Goal: Feedback & Contribution: Leave review/rating

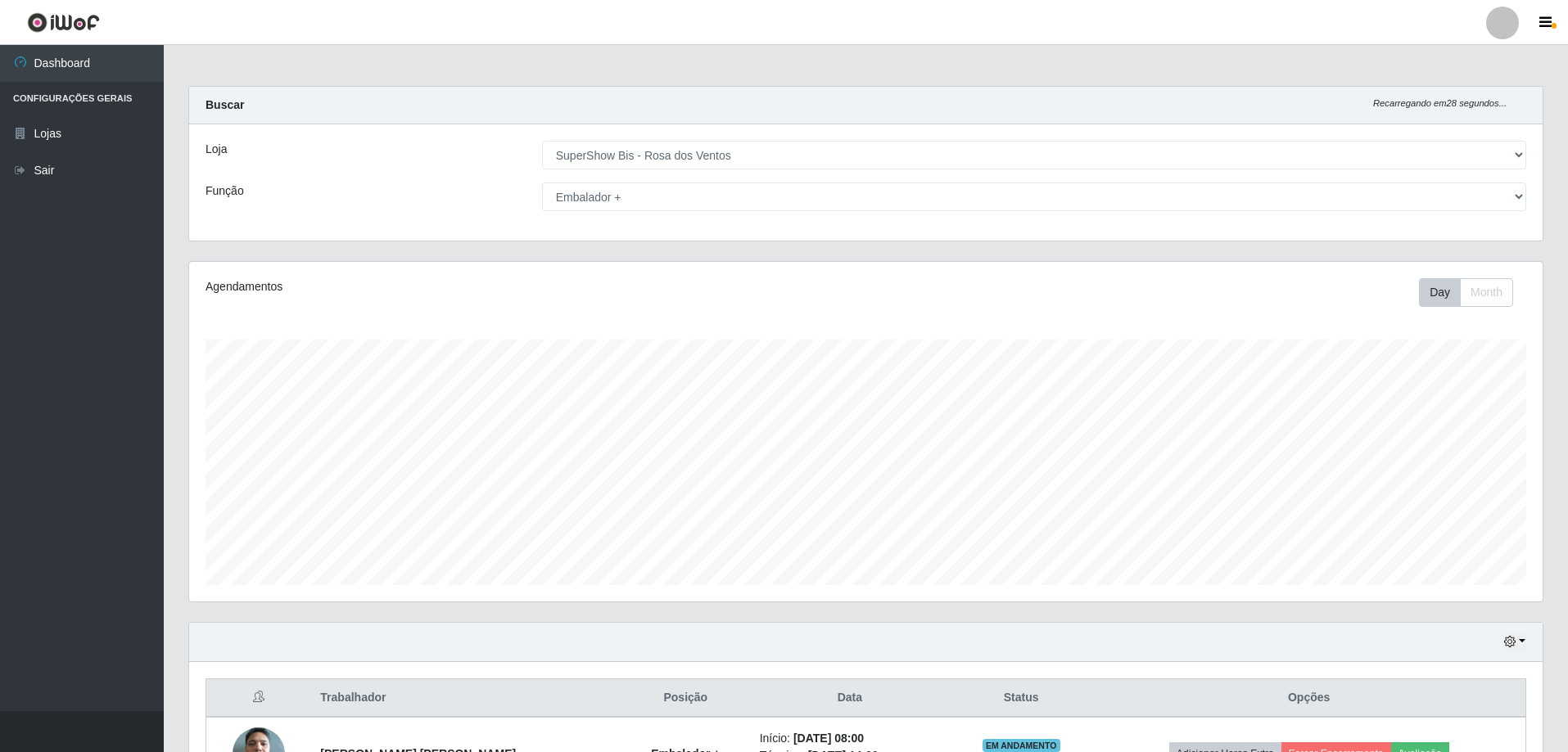
select select "60"
select select "70"
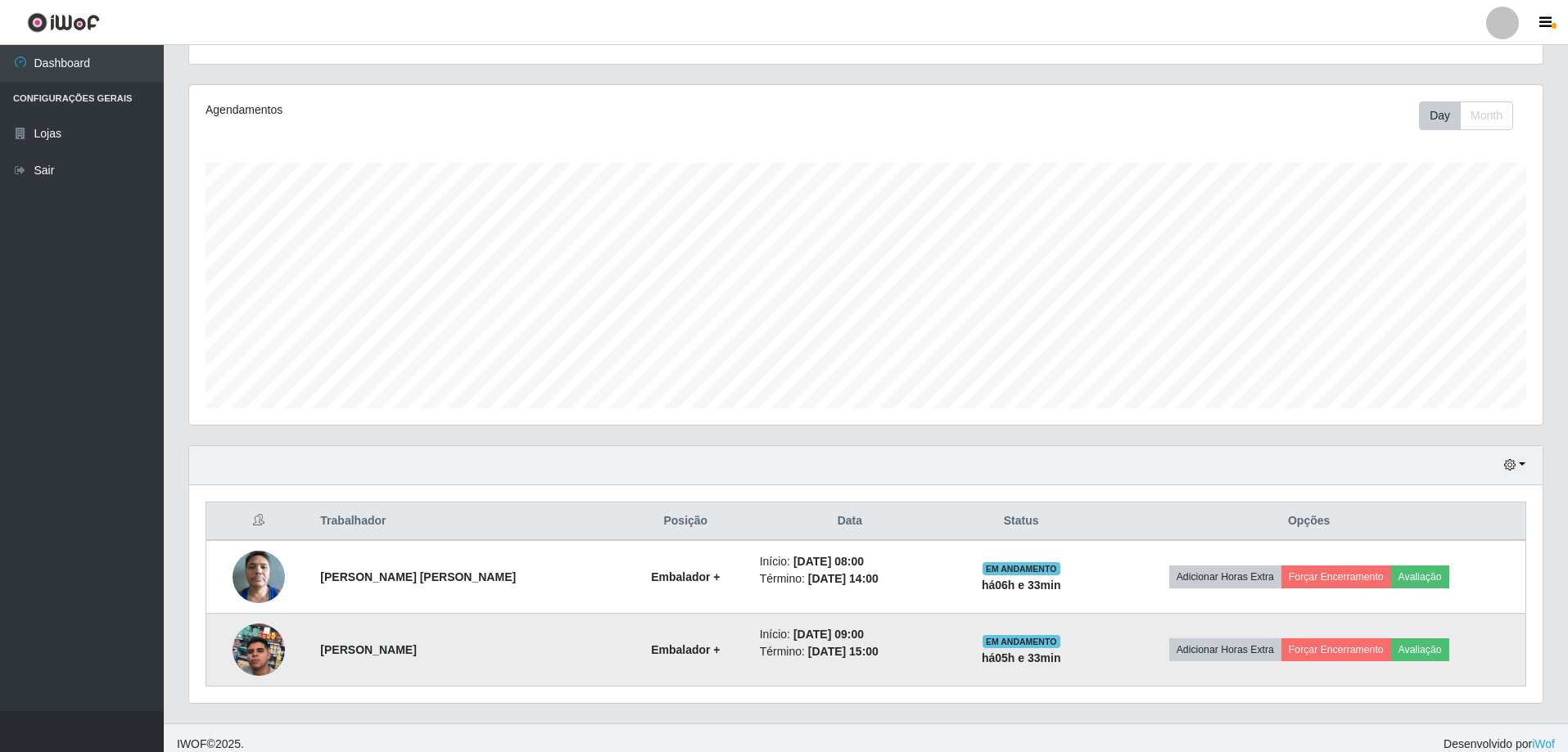
scroll to position [189, 0]
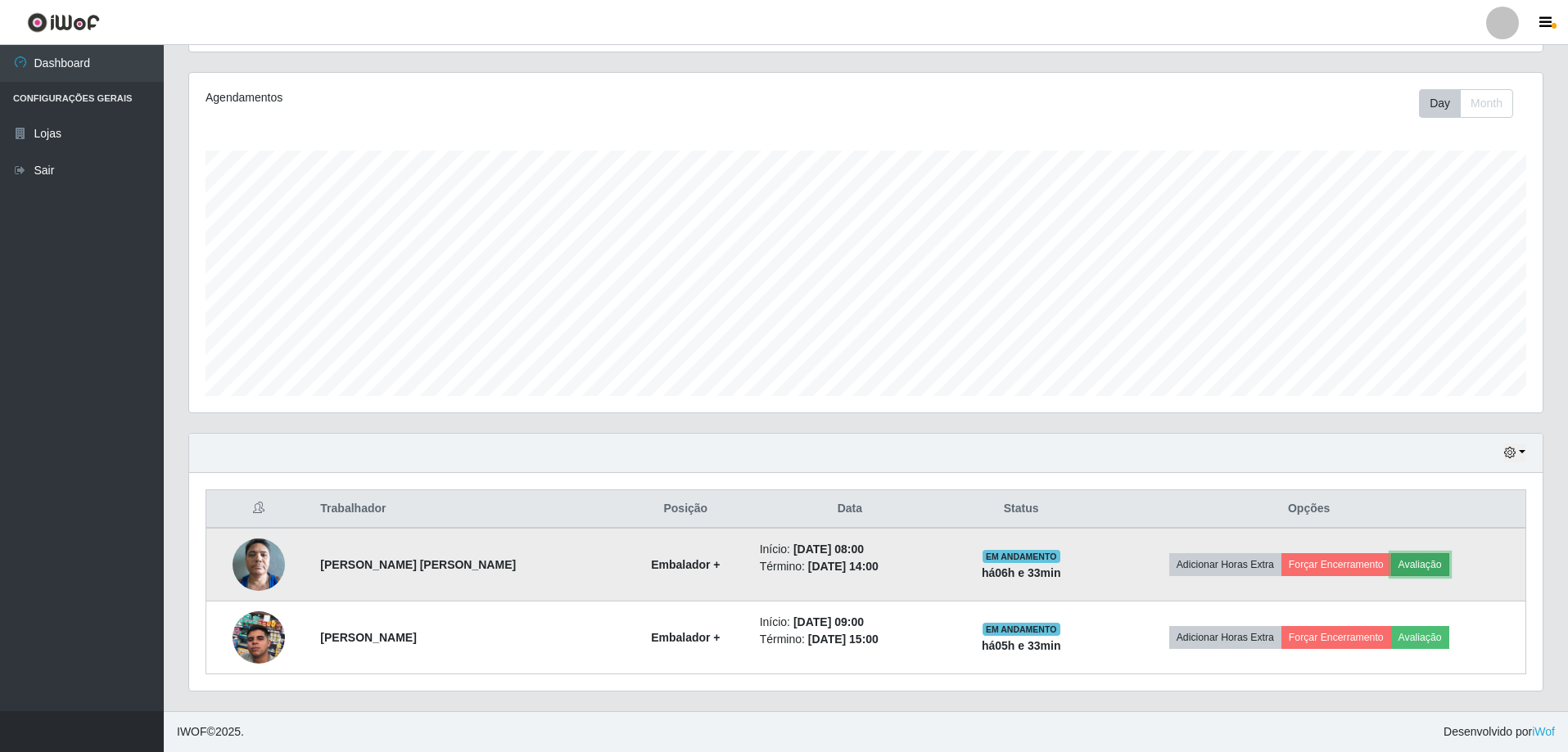
click at [1421, 564] on button "Avaliação" at bounding box center [1420, 564] width 58 height 23
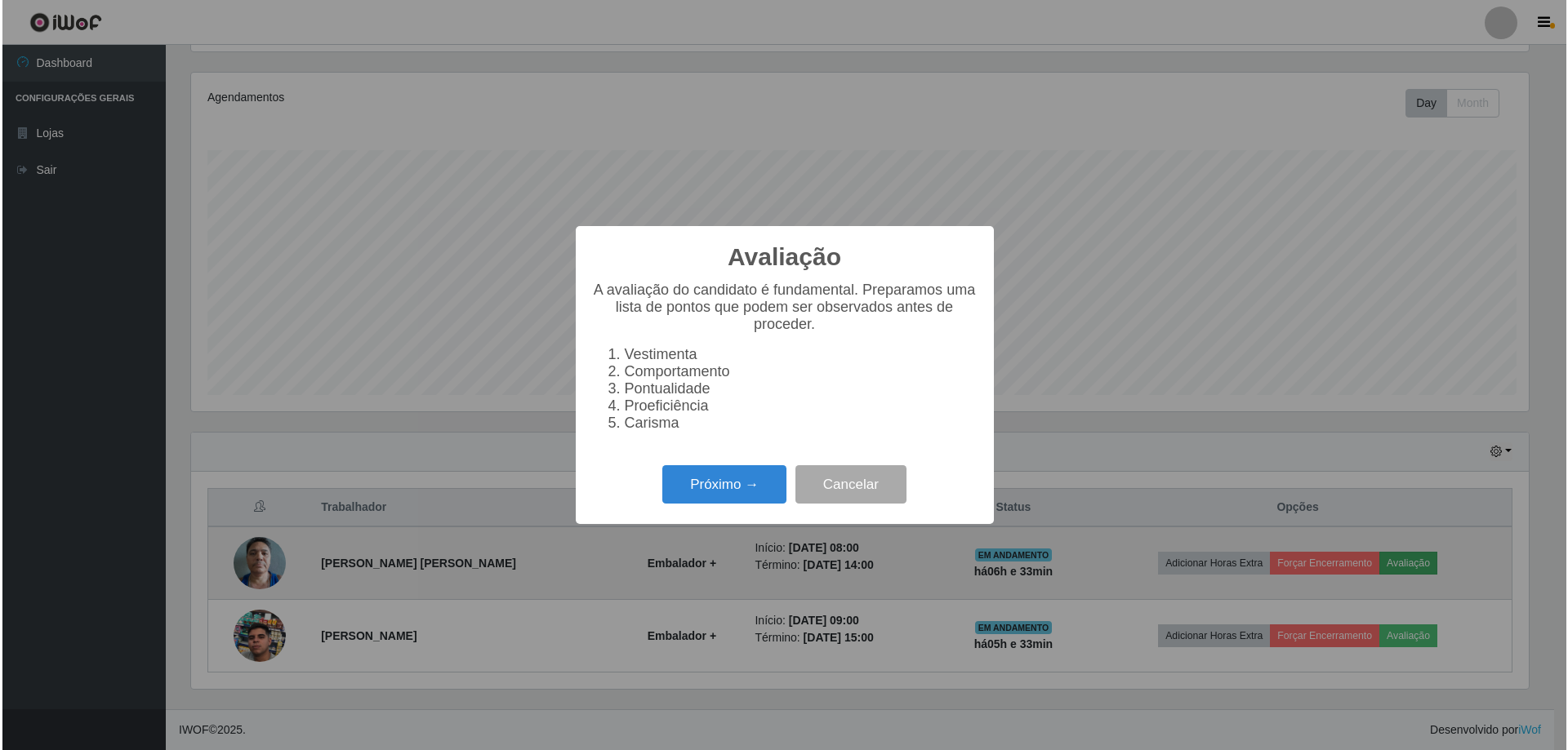
scroll to position [339, 1342]
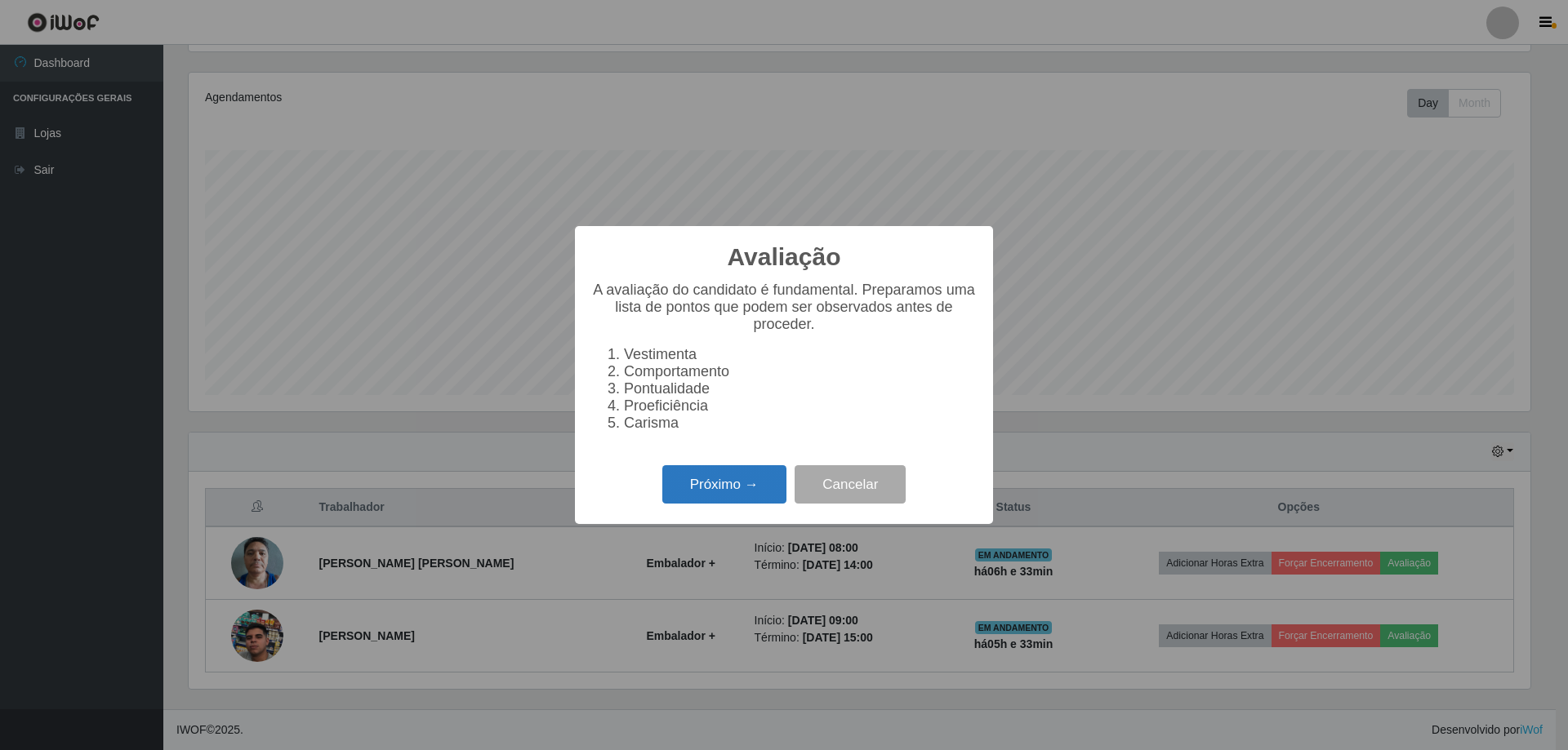
click at [757, 486] on button "Próximo →" at bounding box center [724, 484] width 124 height 39
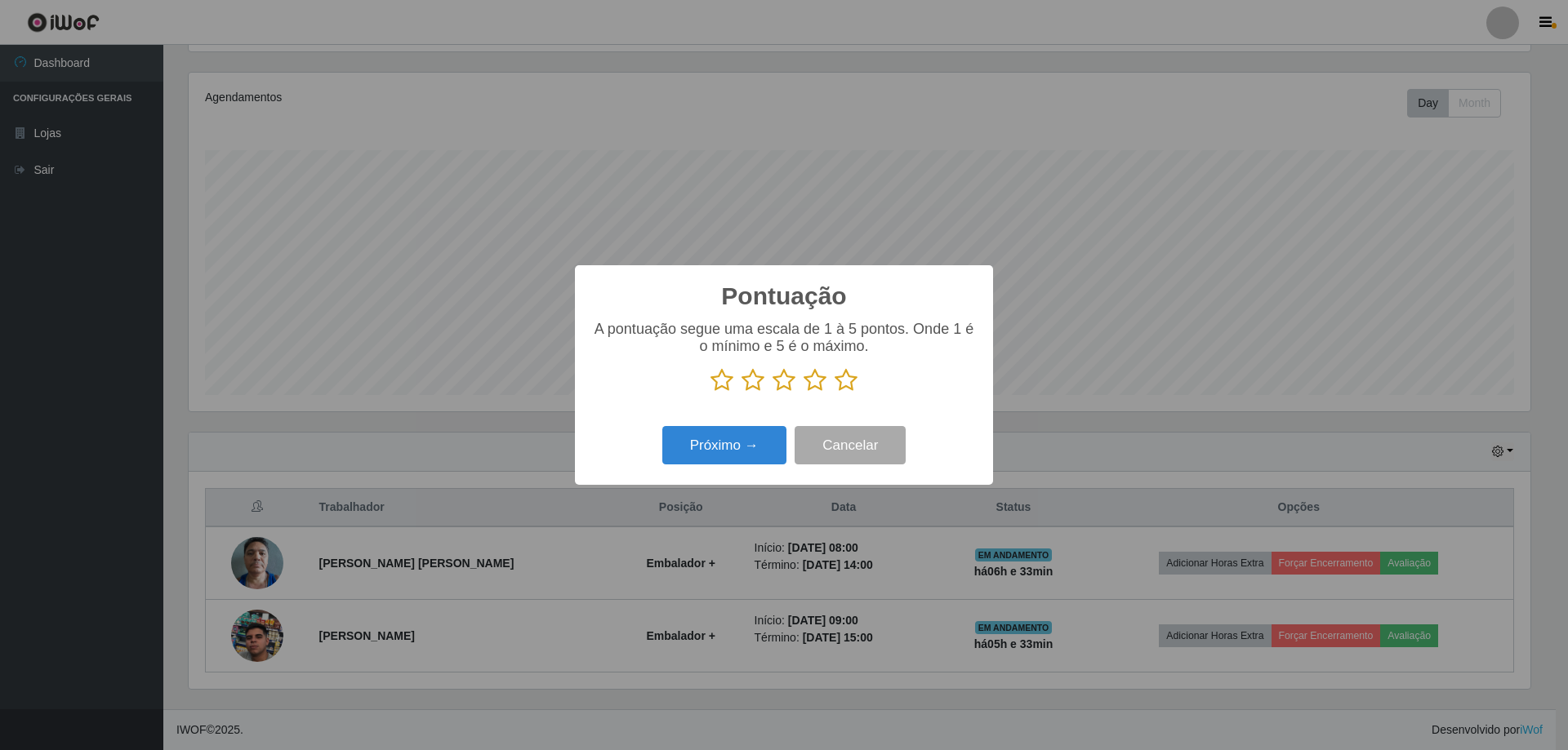
scroll to position [815801, 815181]
click at [730, 380] on icon at bounding box center [721, 380] width 23 height 24
click at [710, 393] on input "radio" at bounding box center [710, 393] width 0 height 0
click at [734, 475] on div "Pontuação × A pontuação segue uma escala de 1 à 5 pontos. Onde 1 é o mínimo e 5…" at bounding box center [783, 374] width 418 height 219
click at [728, 452] on button "Próximo →" at bounding box center [724, 446] width 124 height 39
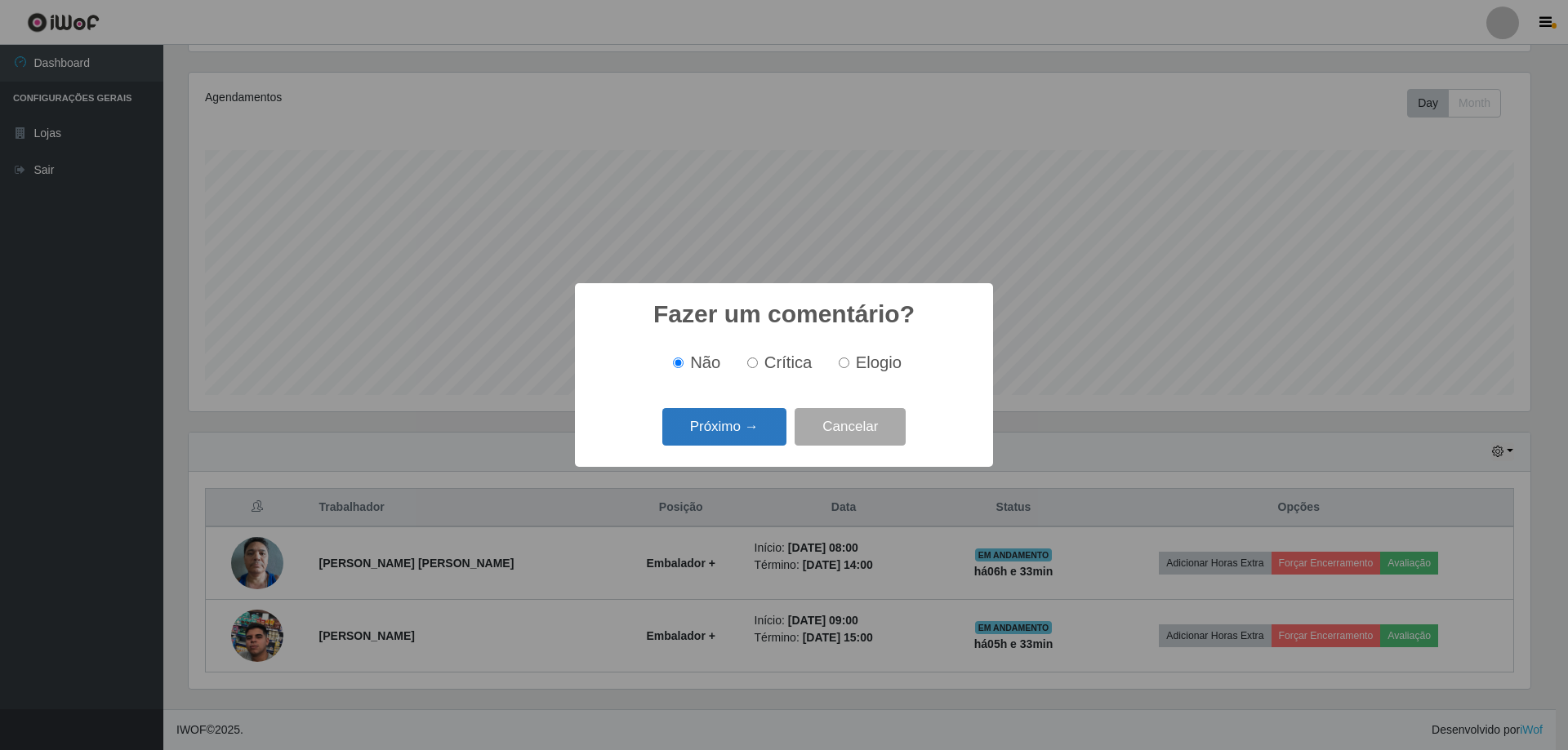
click at [728, 434] on button "Próximo →" at bounding box center [724, 427] width 124 height 39
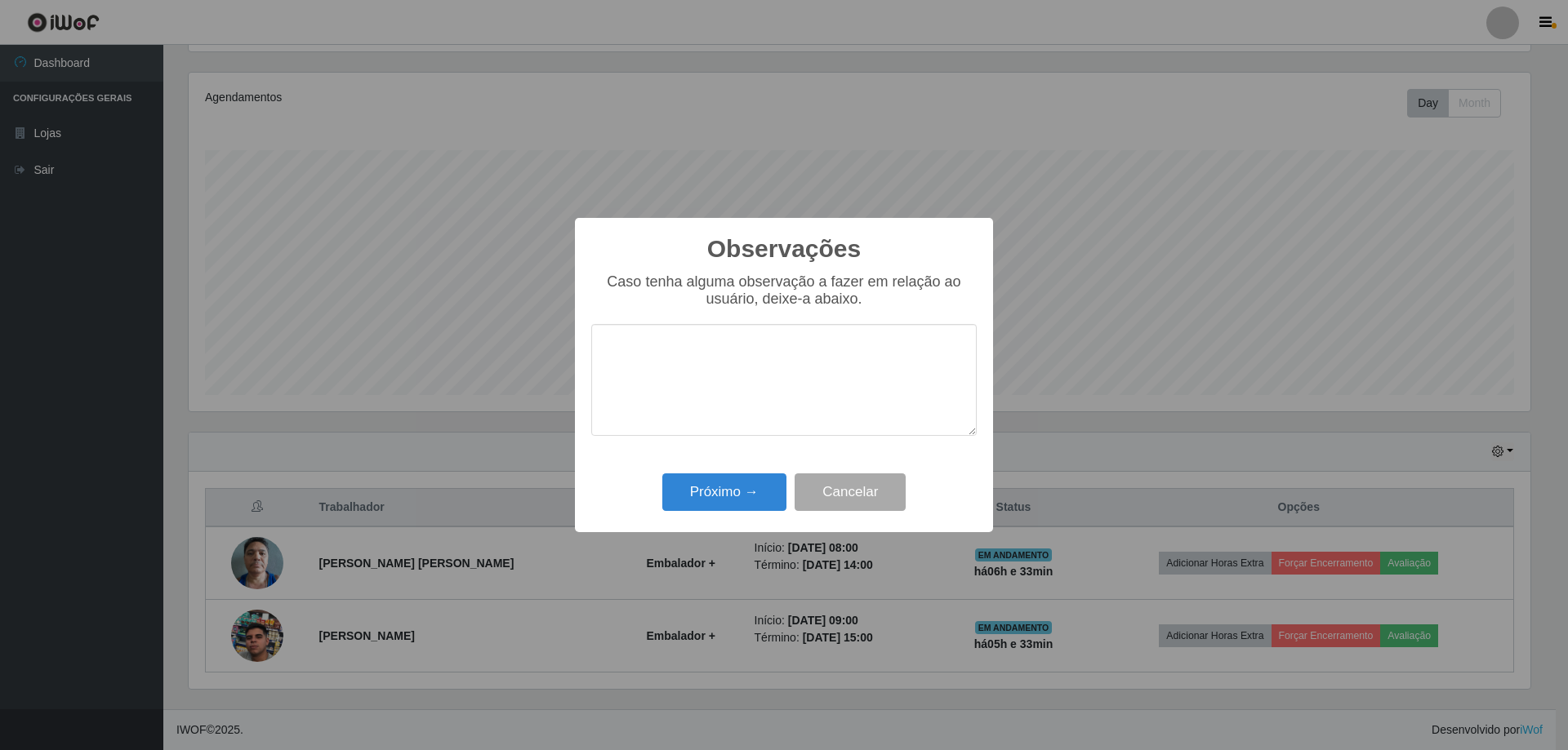
click at [727, 432] on textarea at bounding box center [784, 379] width 385 height 112
type textarea "CONVERSA MUITO"
click at [727, 491] on button "Próximo →" at bounding box center [724, 493] width 124 height 39
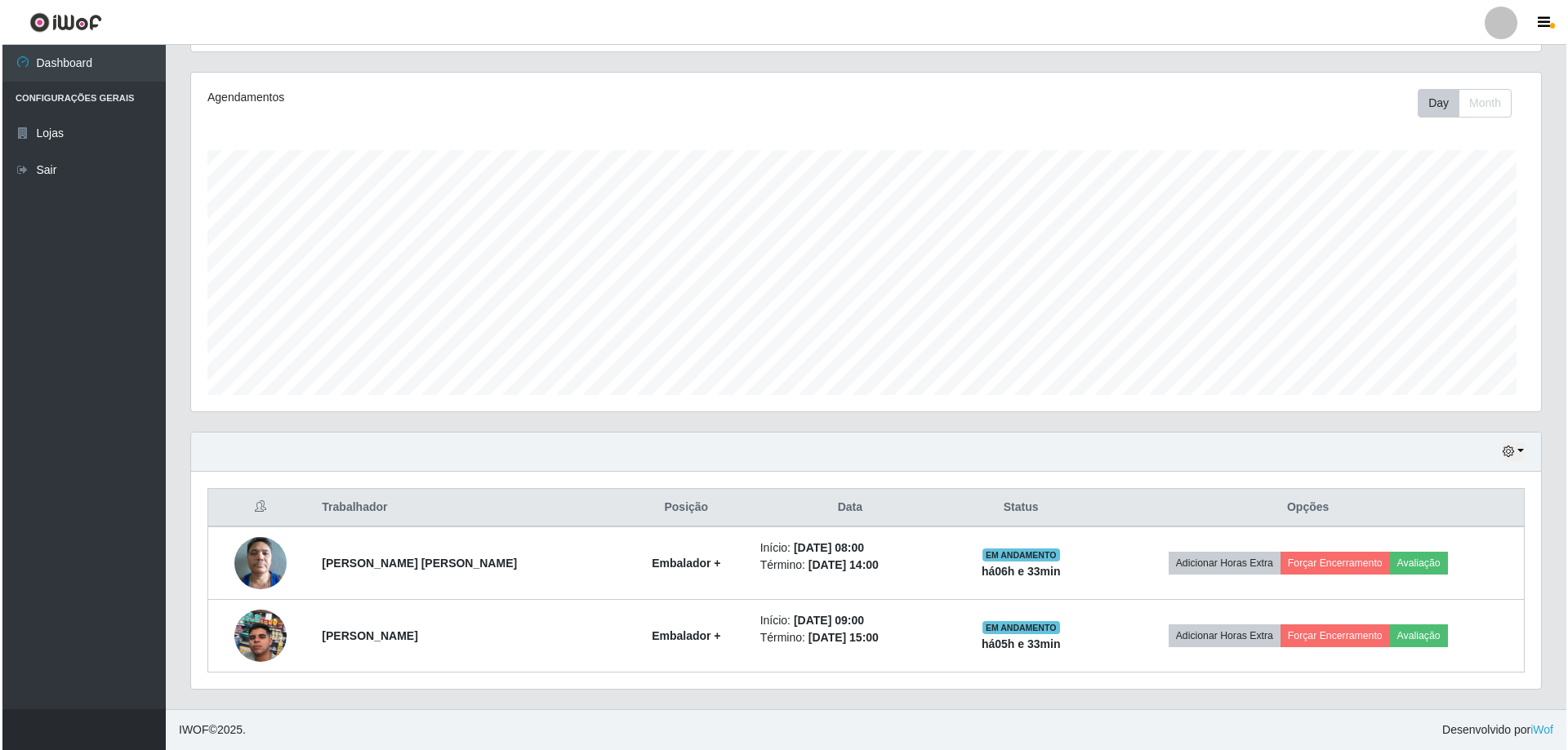
scroll to position [339, 1350]
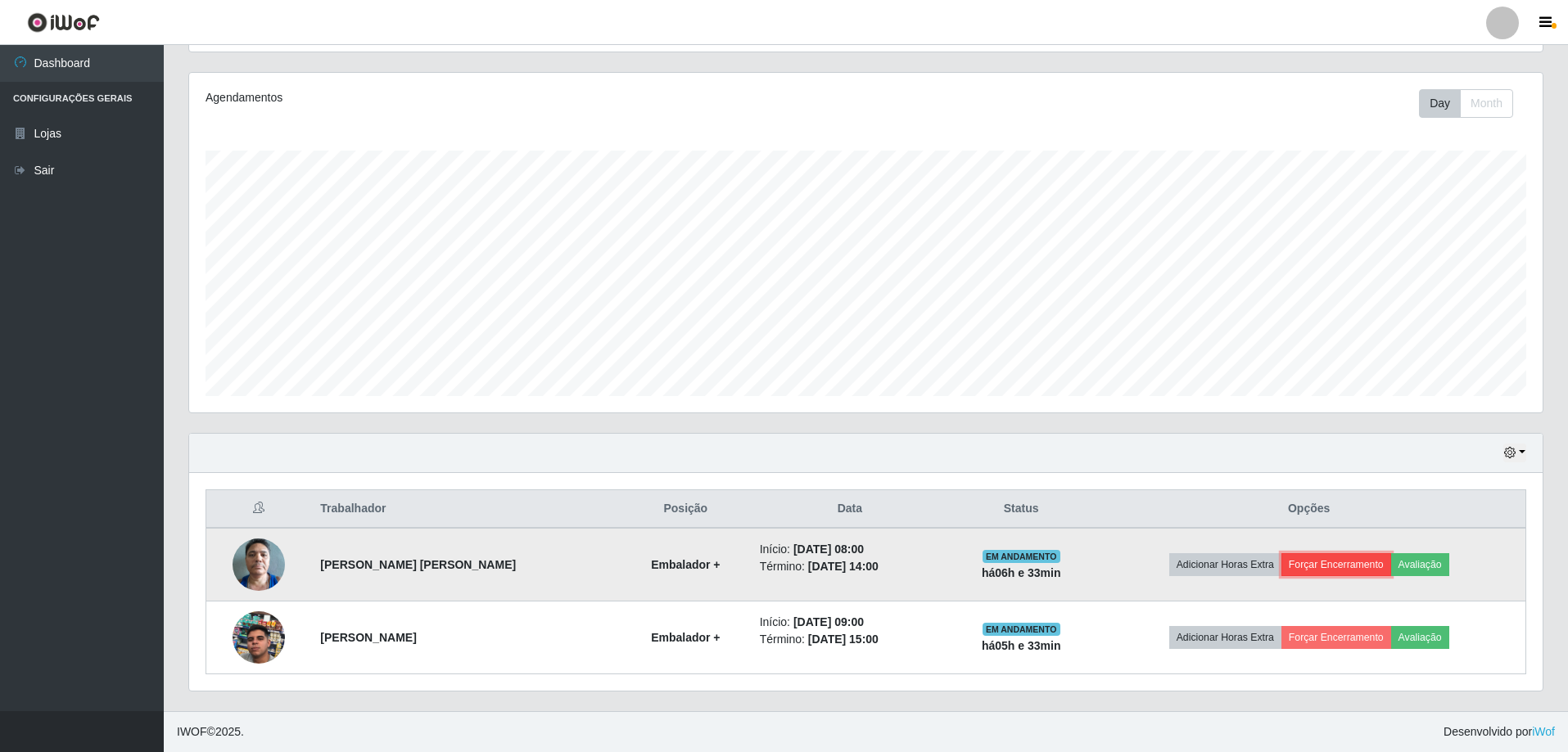
click at [1323, 557] on button "Forçar Encerramento" at bounding box center [1336, 564] width 110 height 23
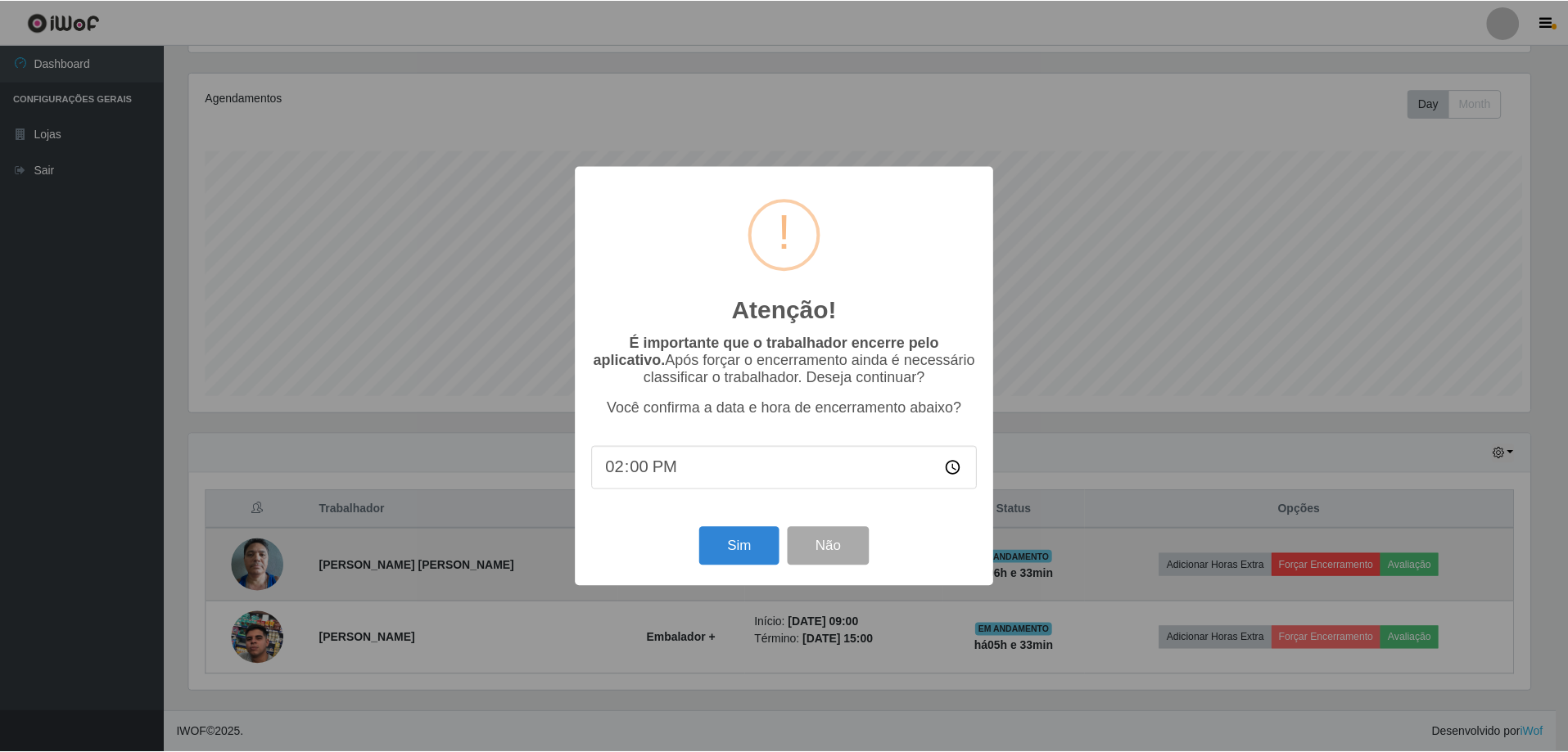
scroll to position [340, 1345]
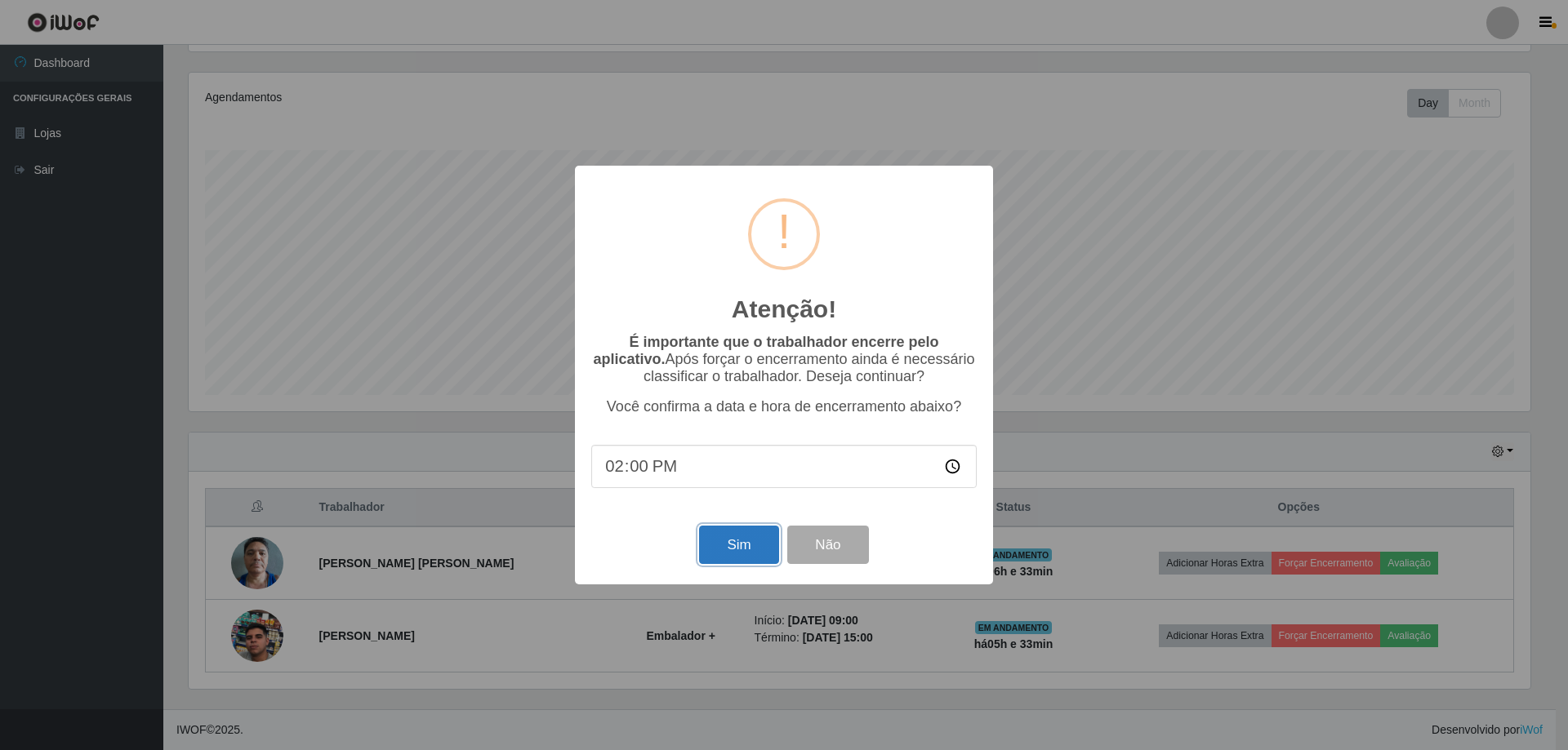
click at [726, 541] on button "Sim" at bounding box center [739, 545] width 79 height 39
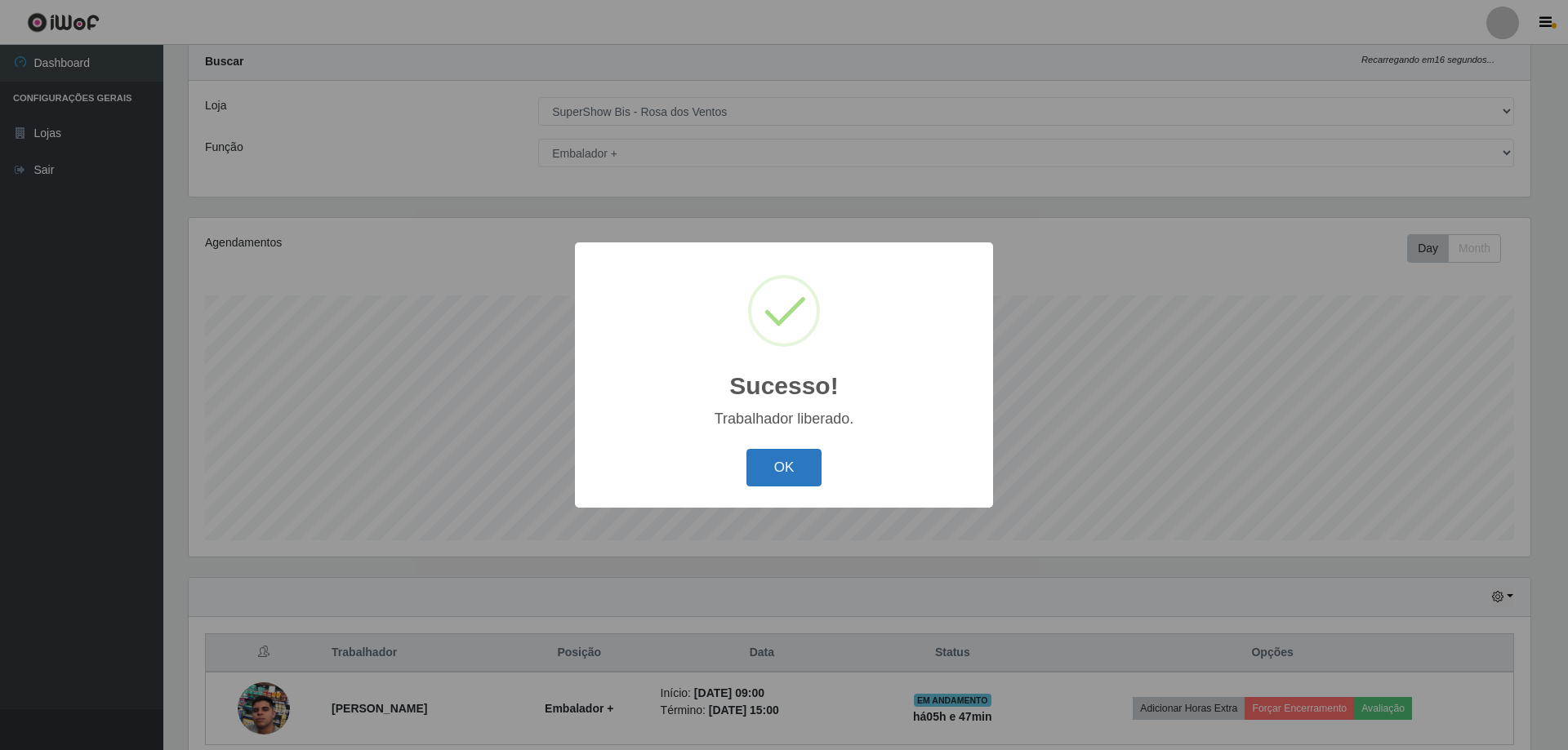
click at [776, 475] on button "OK" at bounding box center [784, 468] width 76 height 39
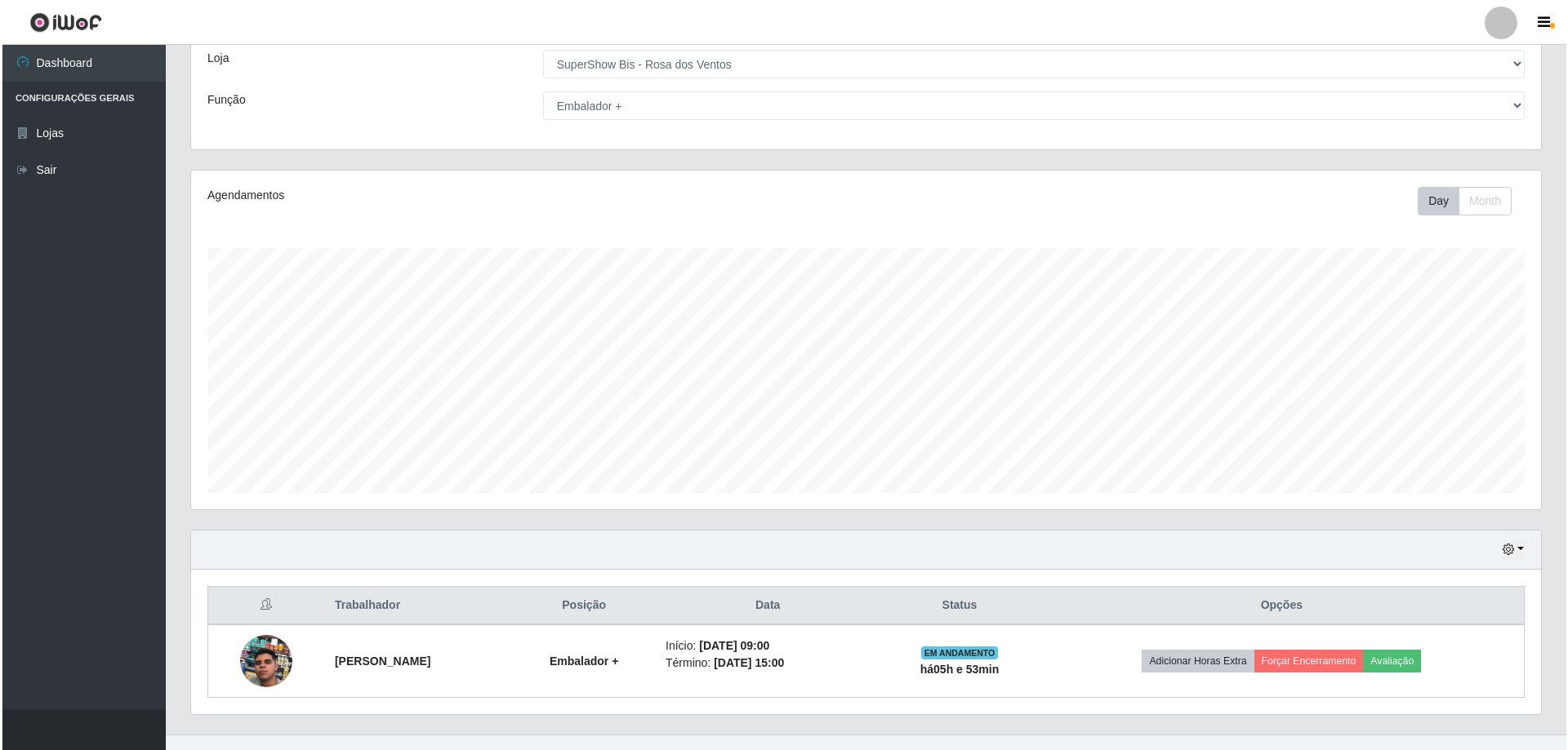
scroll to position [116, 0]
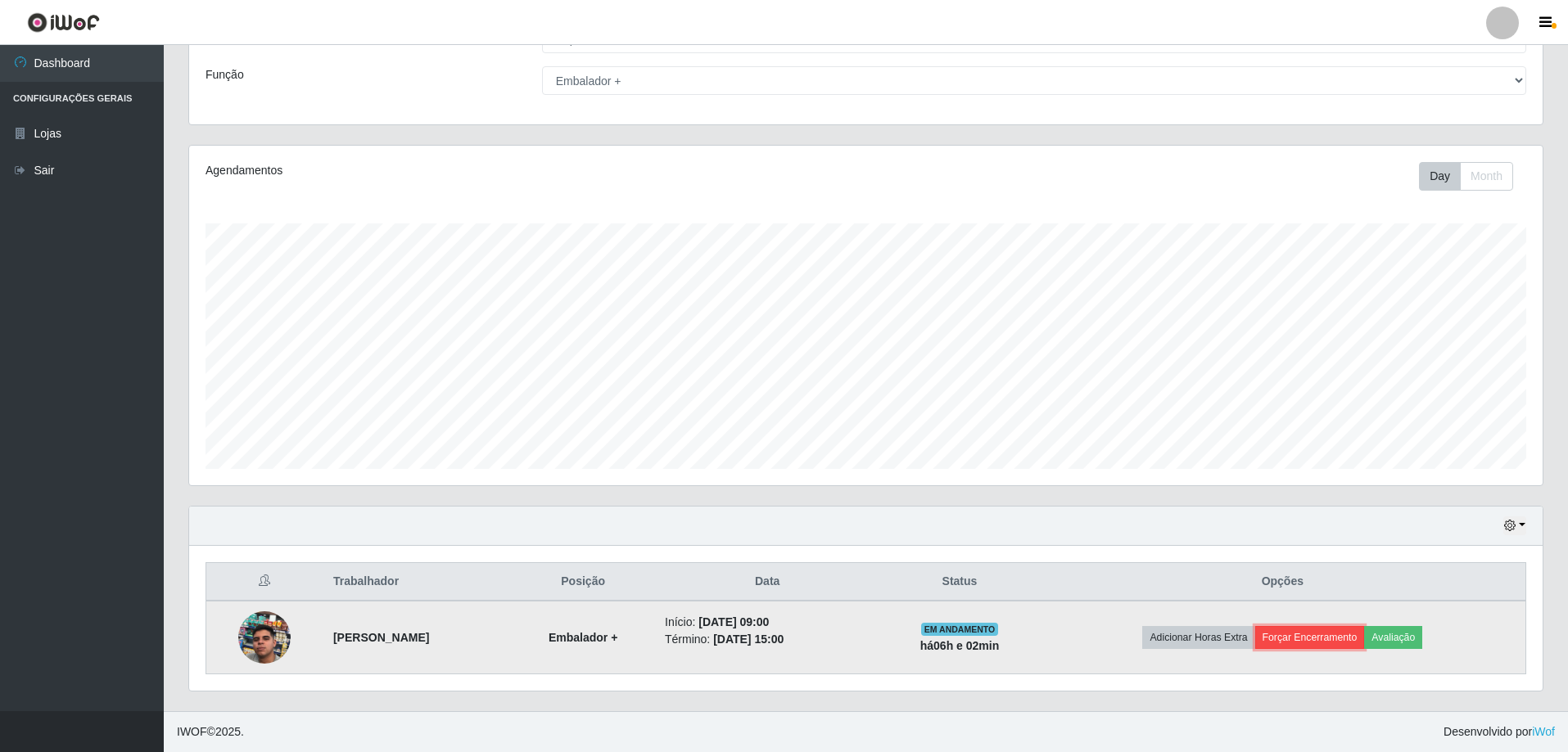
click at [1320, 639] on button "Forçar Encerramento" at bounding box center [1310, 637] width 110 height 23
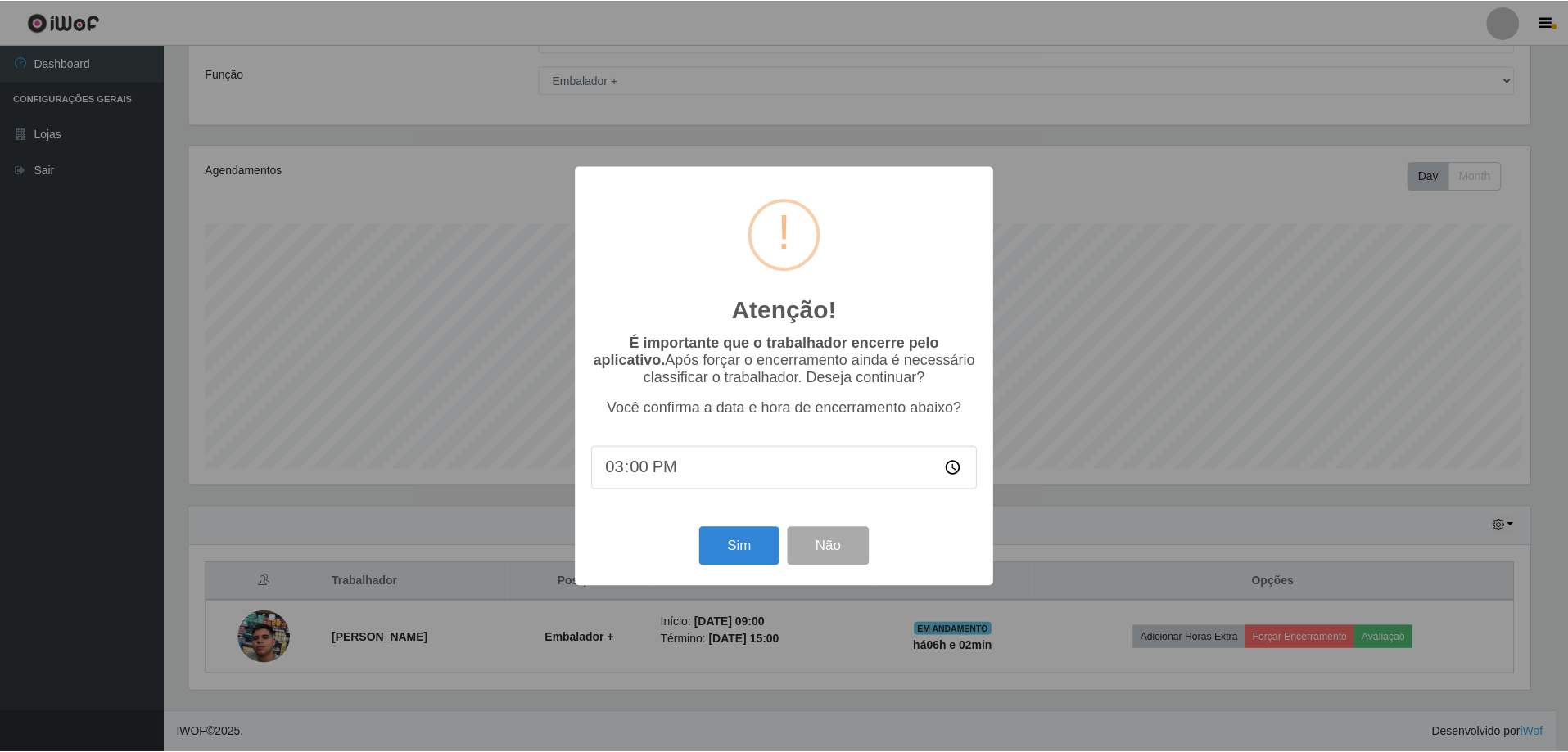
scroll to position [340, 1345]
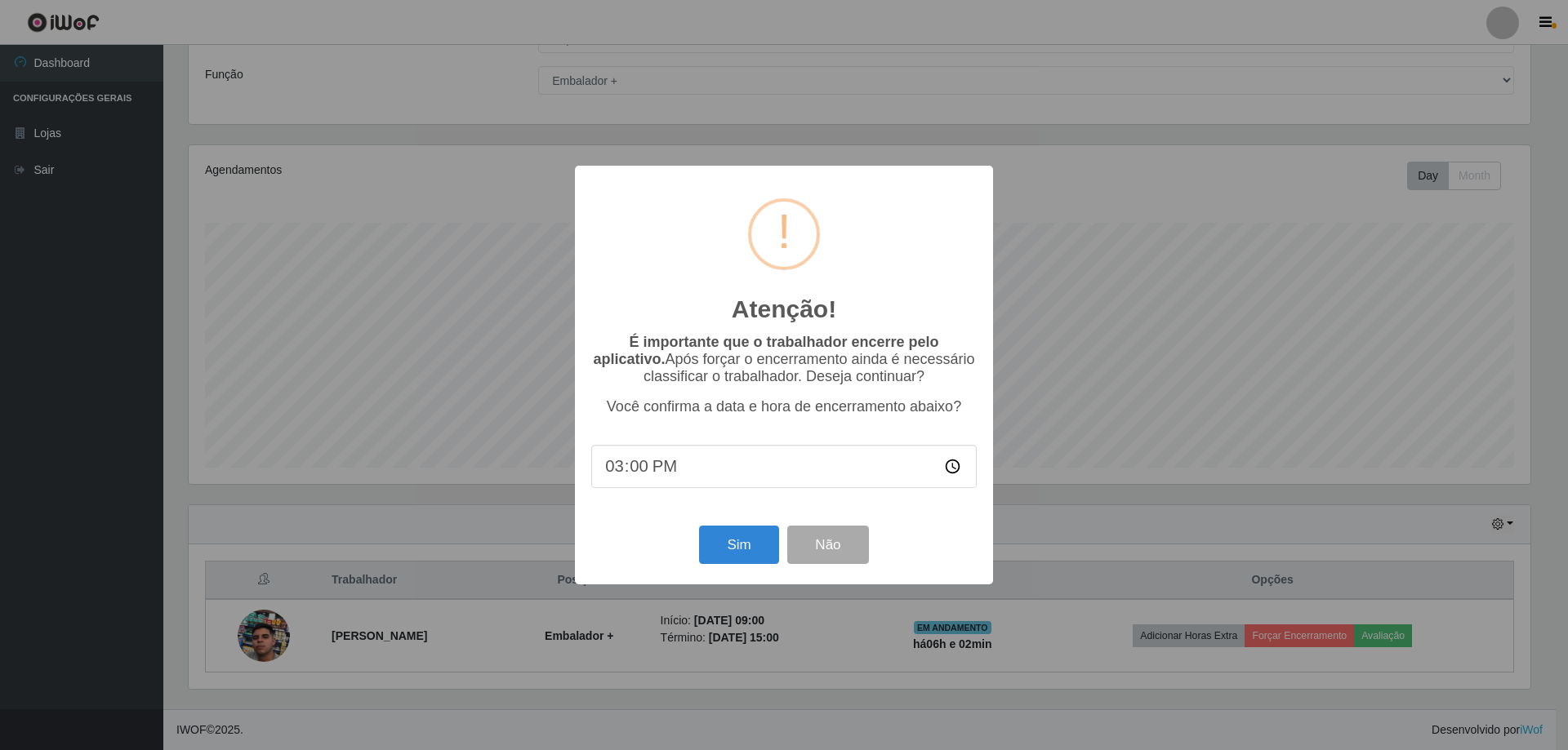
click at [755, 526] on div "Sim Não" at bounding box center [784, 544] width 385 height 46
click at [744, 564] on button "Sim" at bounding box center [739, 545] width 79 height 39
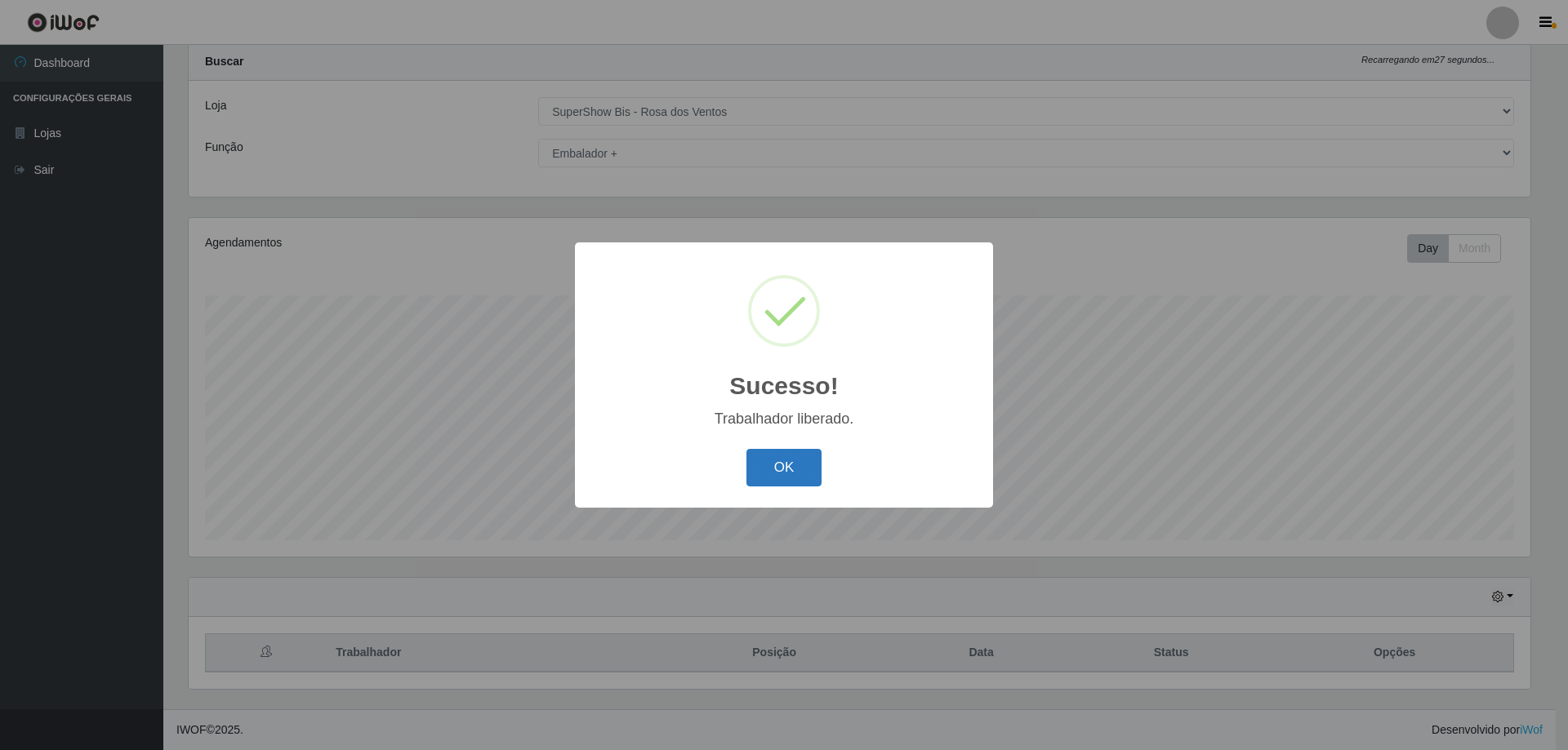
click at [793, 467] on button "OK" at bounding box center [784, 468] width 76 height 39
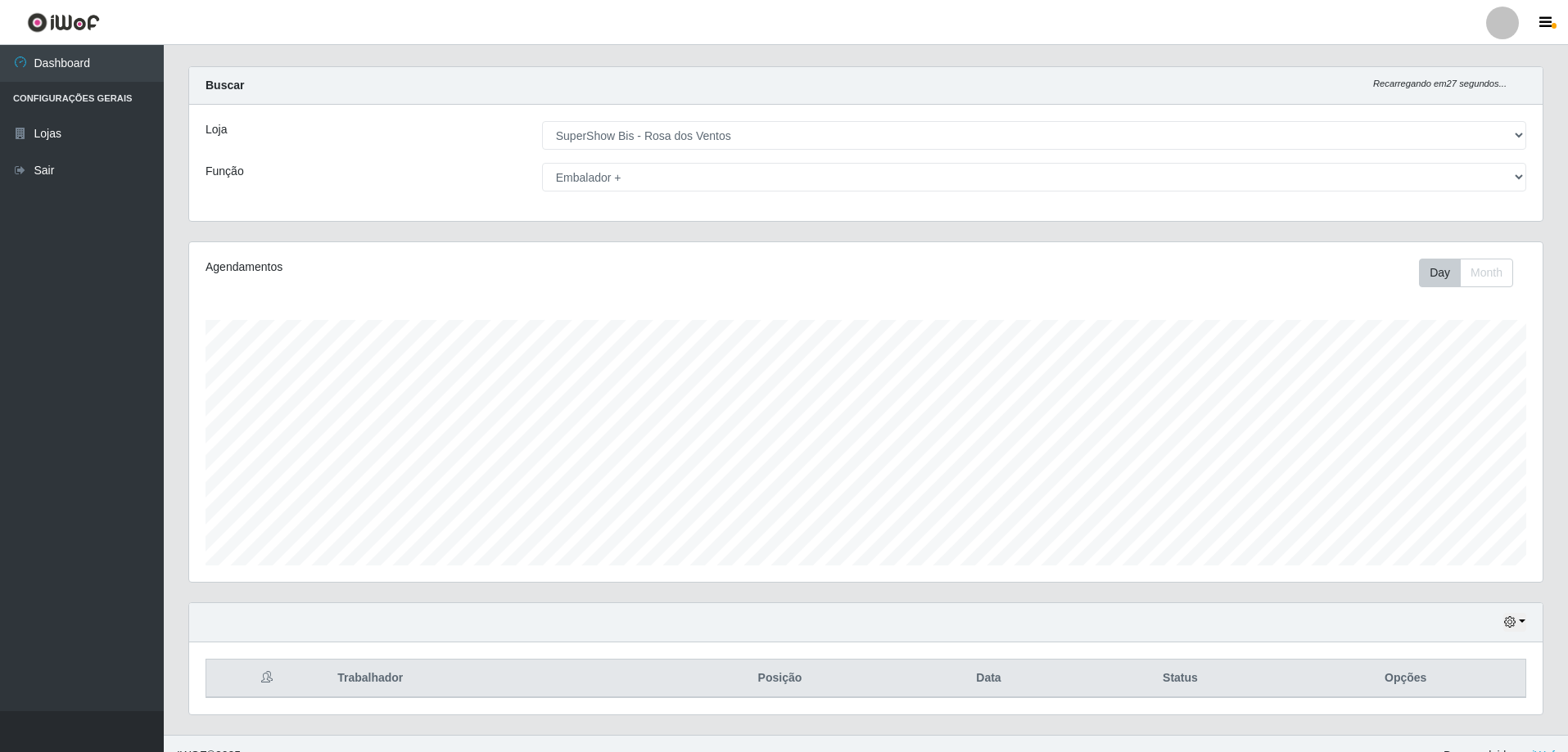
scroll to position [0, 0]
